Goal: Information Seeking & Learning: Learn about a topic

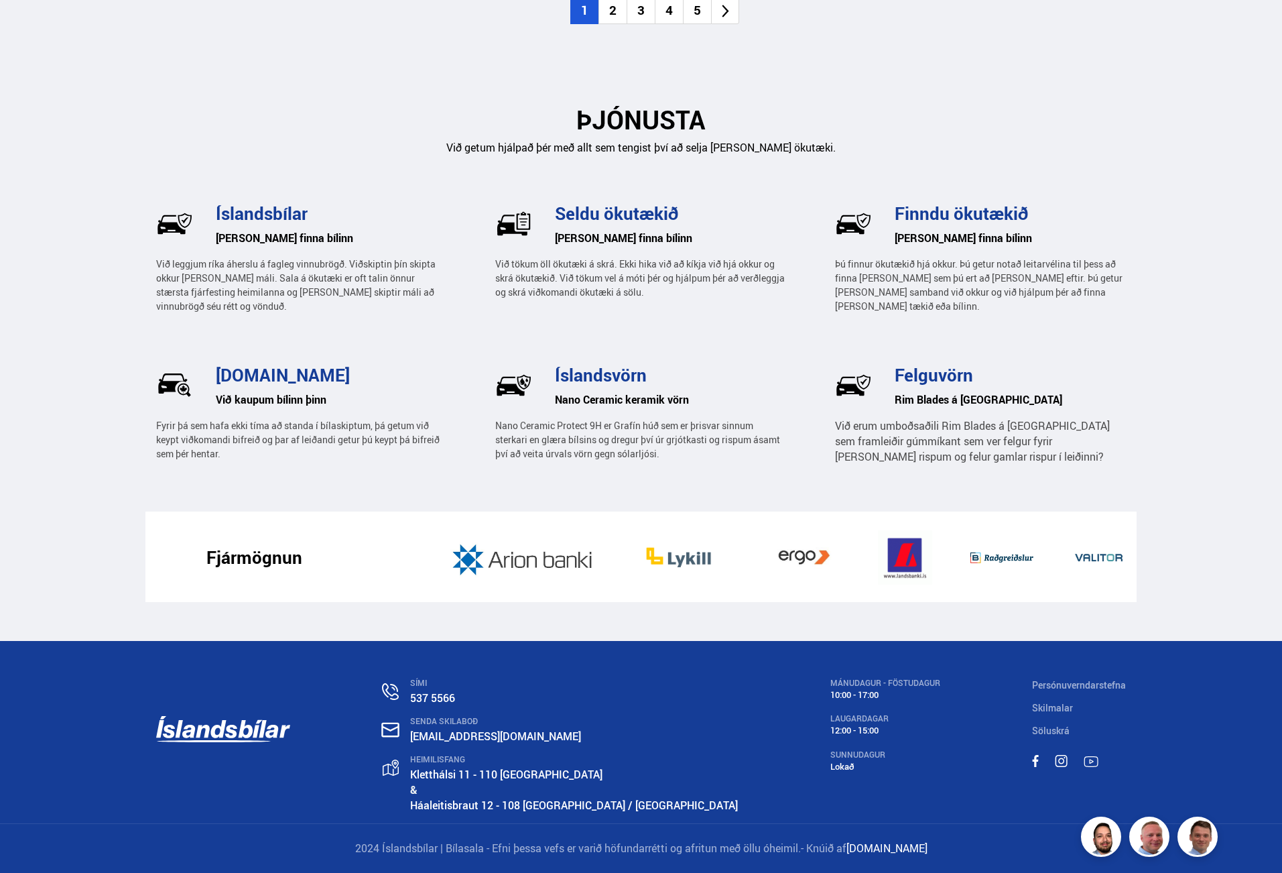
click at [624, 671] on div "SÍMI 537 5566 SENDA SKILABOÐ [EMAIL_ADDRESS][DOMAIN_NAME] HEIMILISFANG [STREET_…" at bounding box center [641, 732] width 992 height 182
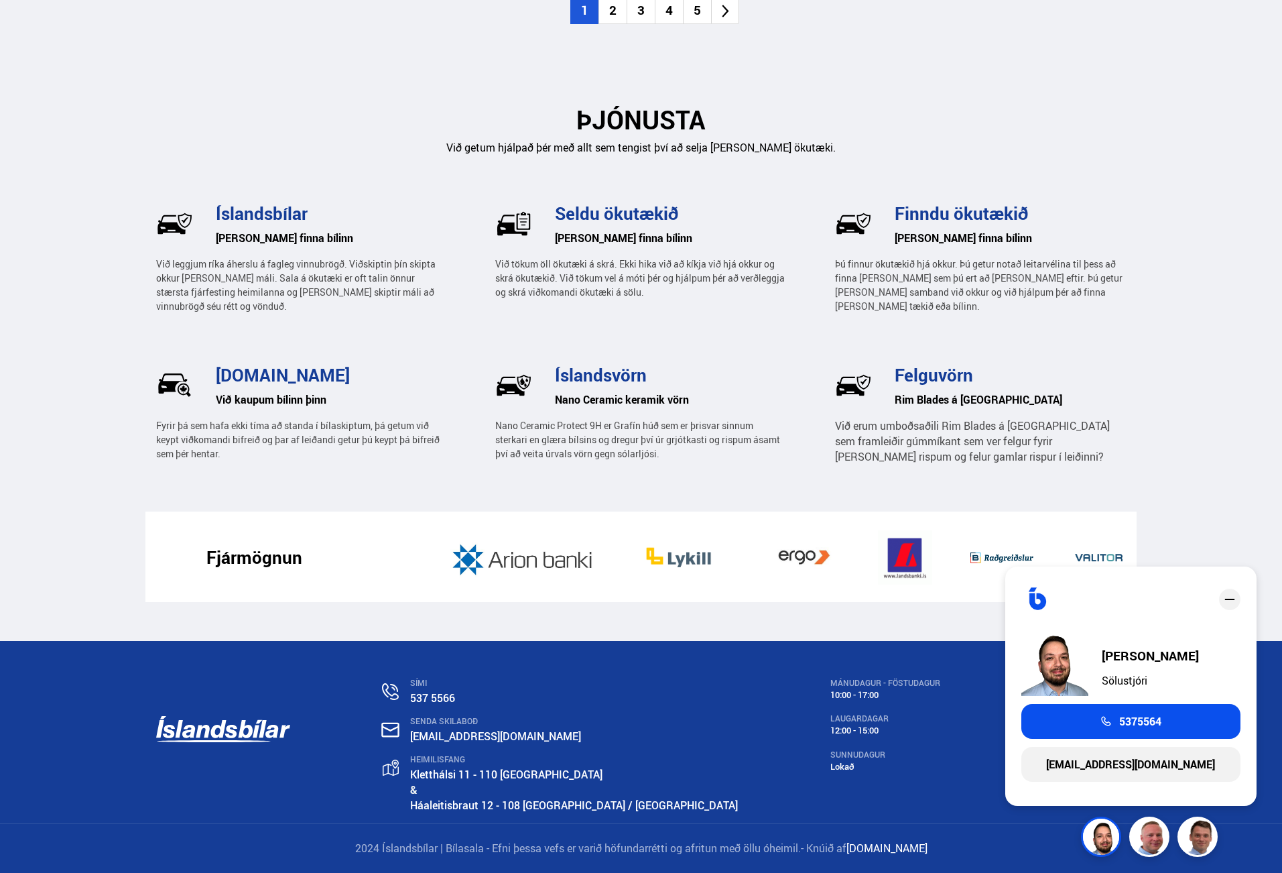
click at [921, 798] on div "SÍMI 537 5566 SENDA SKILABOÐ [EMAIL_ADDRESS][DOMAIN_NAME] HEIMILISFANG [STREET_…" at bounding box center [641, 732] width 992 height 182
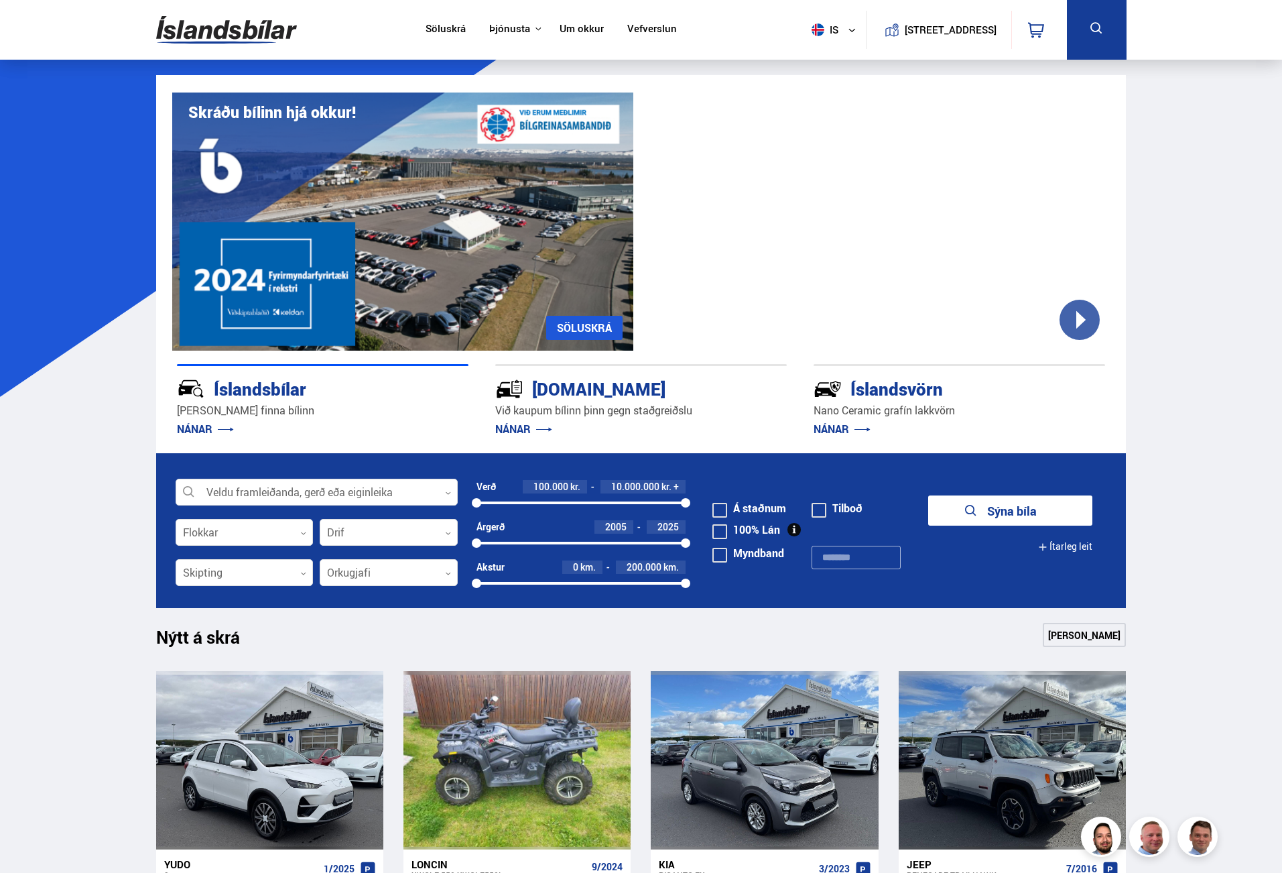
click at [566, 28] on link "Um okkur" at bounding box center [582, 30] width 44 height 14
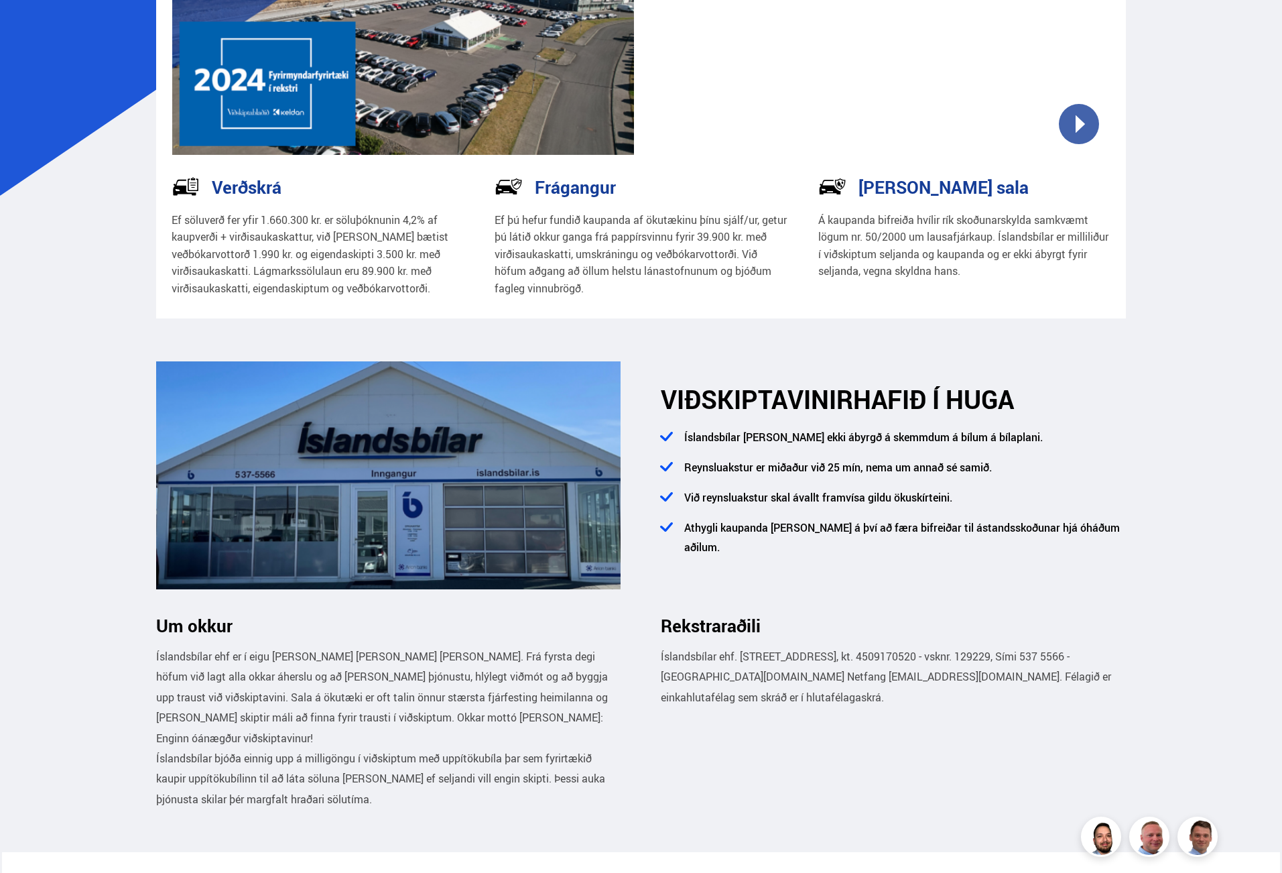
scroll to position [335, 0]
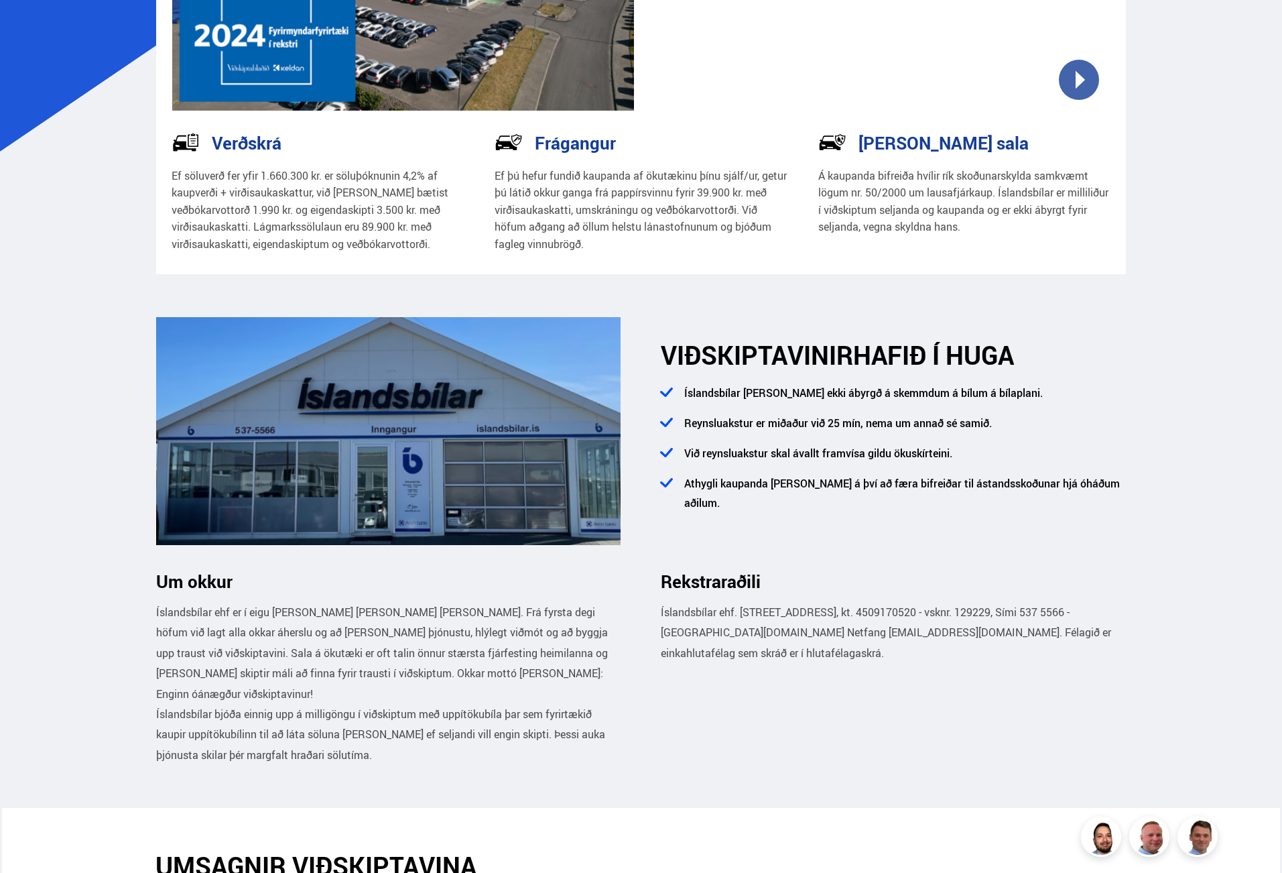
scroll to position [134, 0]
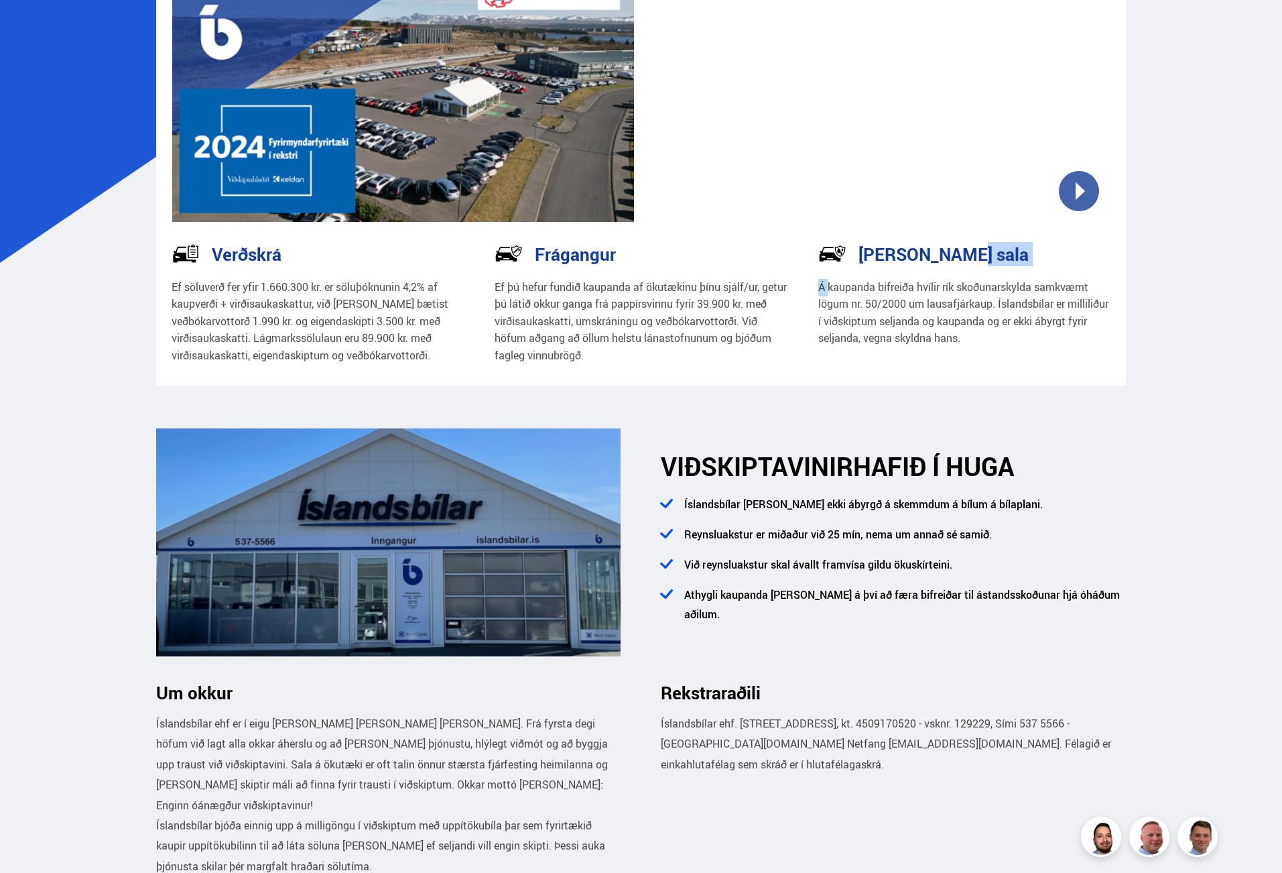
drag, startPoint x: 828, startPoint y: 296, endPoint x: 1026, endPoint y: 353, distance: 205.9
click at [1026, 353] on div "[PERSON_NAME] sala Á kaupanda bifreiða hvílir rík skoðunarskylda samkvæmt lögum…" at bounding box center [965, 311] width 324 height 145
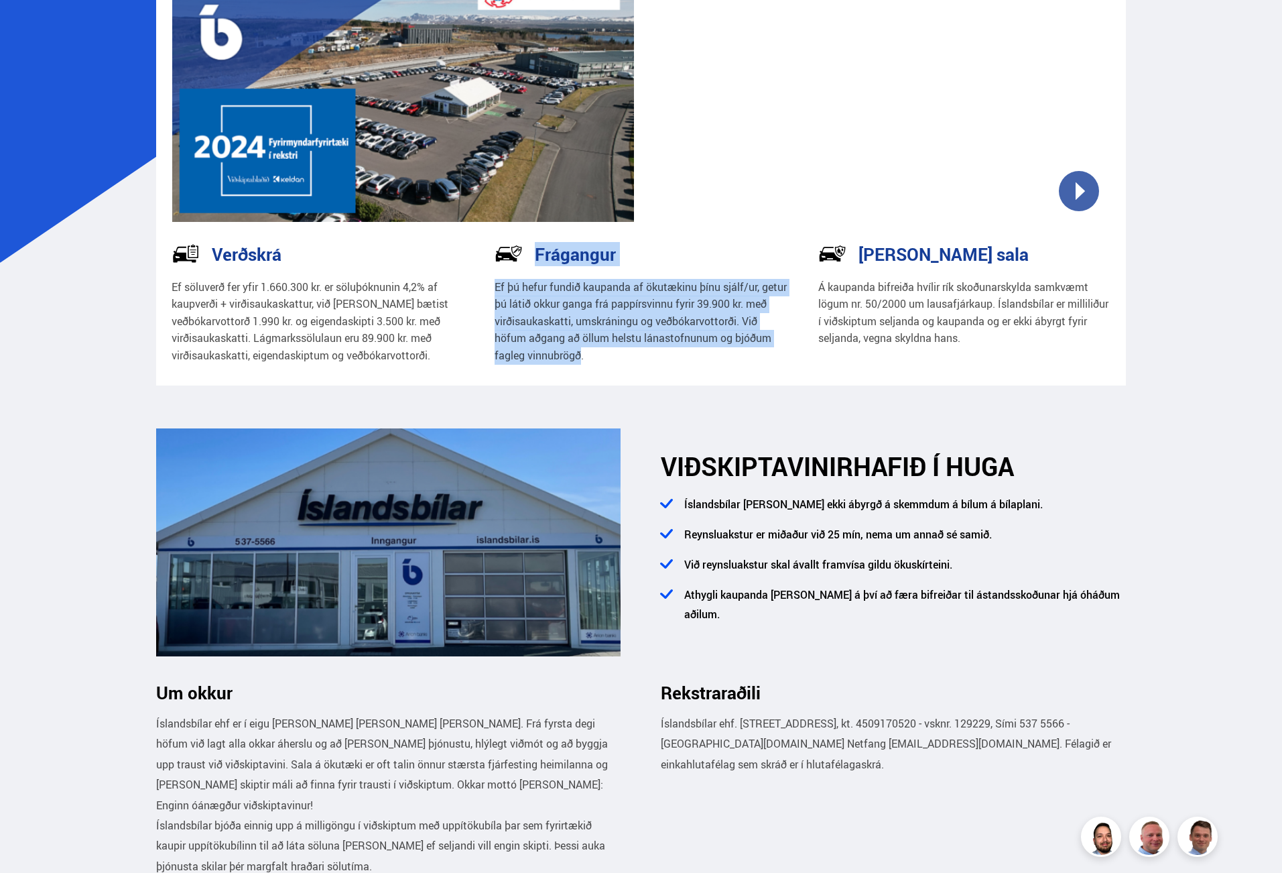
drag, startPoint x: 484, startPoint y: 271, endPoint x: 586, endPoint y: 349, distance: 128.7
click at [584, 348] on div "Frágangur Ef þú hefur fundið kaupanda af ökutækinu þínu sjálf/ur, getur þú láti…" at bounding box center [641, 311] width 324 height 145
click at [586, 349] on p "Ef þú hefur fundið kaupanda af ökutækinu þínu sjálf/ur, getur þú látið okkur ga…" at bounding box center [641, 322] width 293 height 86
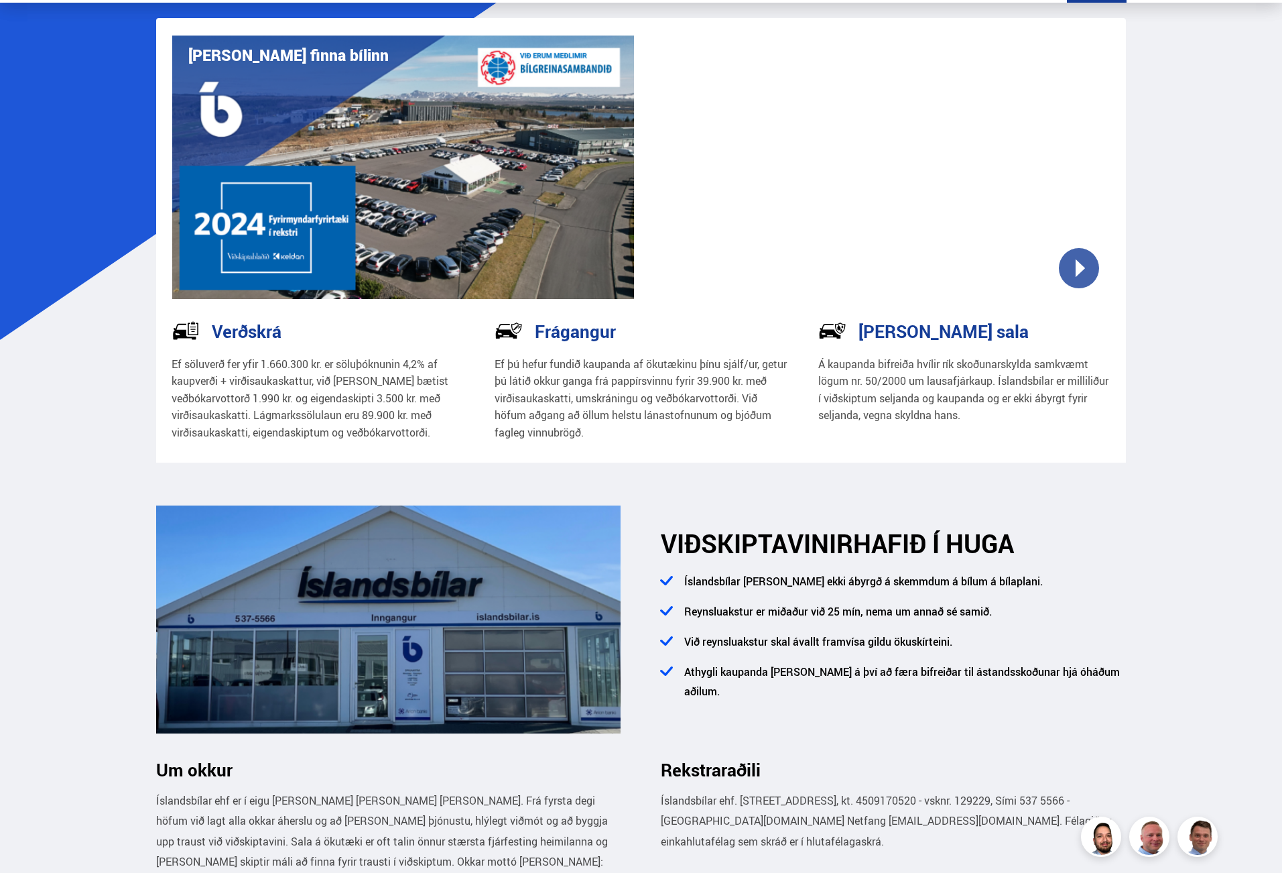
scroll to position [0, 0]
